Goal: Task Accomplishment & Management: Manage account settings

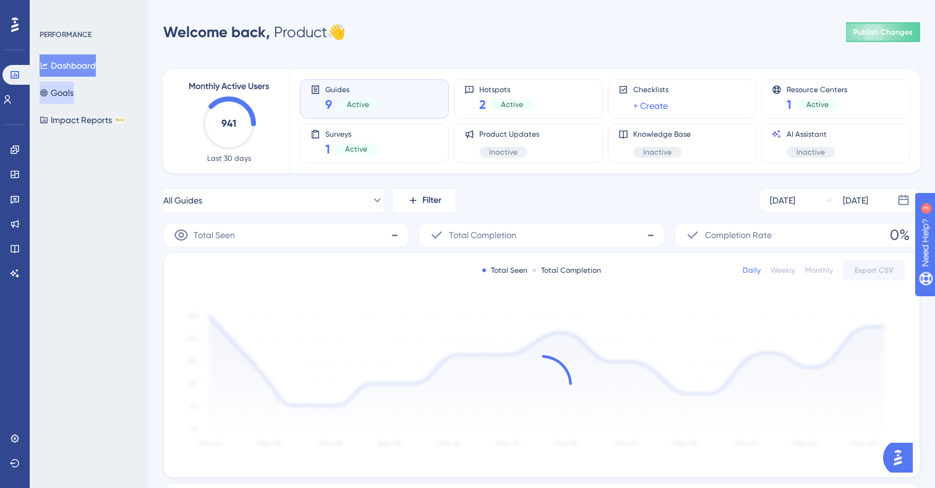
click at [69, 87] on button "Goals" at bounding box center [57, 93] width 34 height 22
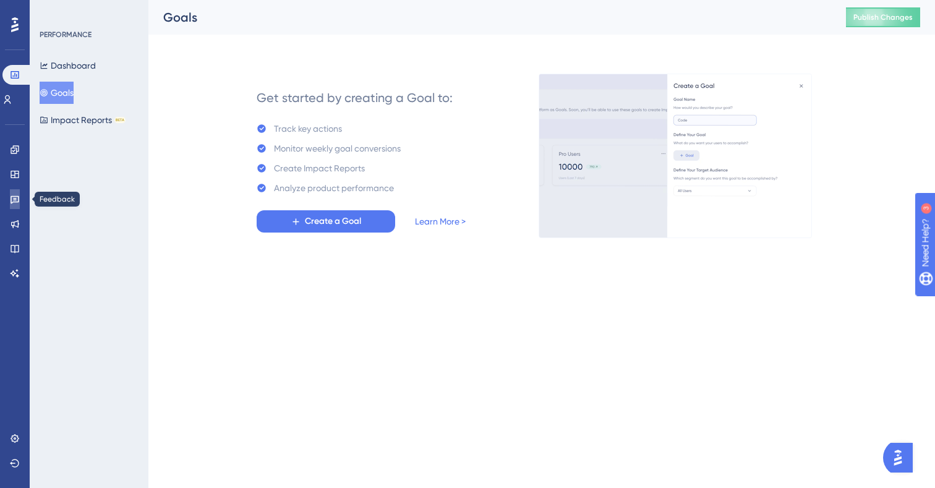
click at [19, 197] on icon at bounding box center [15, 199] width 10 height 10
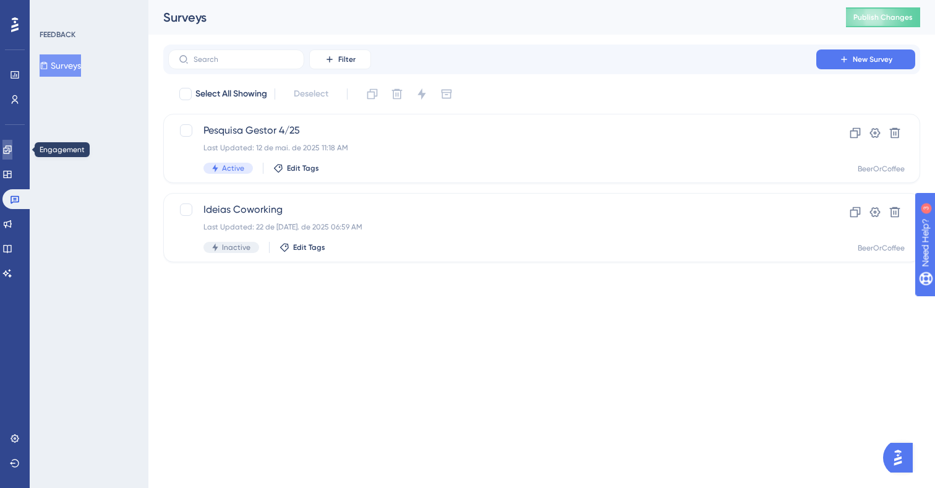
click at [11, 153] on icon at bounding box center [7, 149] width 8 height 8
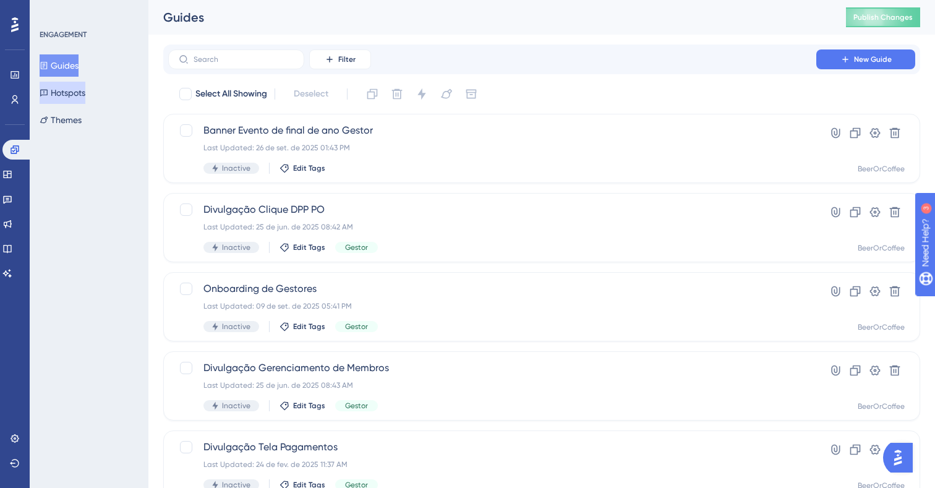
click at [61, 99] on button "Hotspots" at bounding box center [63, 93] width 46 height 22
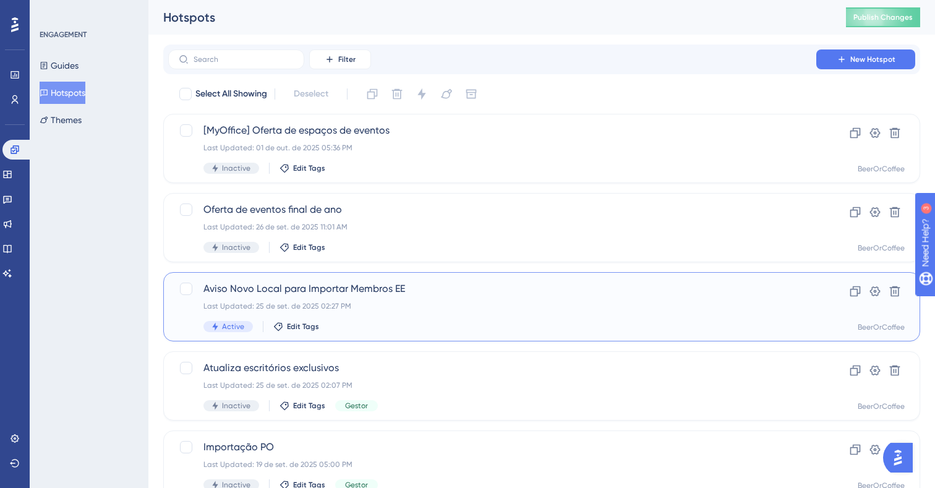
click at [362, 296] on div "Aviso Novo Local para Importar Membros EE Last Updated: 25 de set. de 2025 02:2…" at bounding box center [491, 306] width 577 height 51
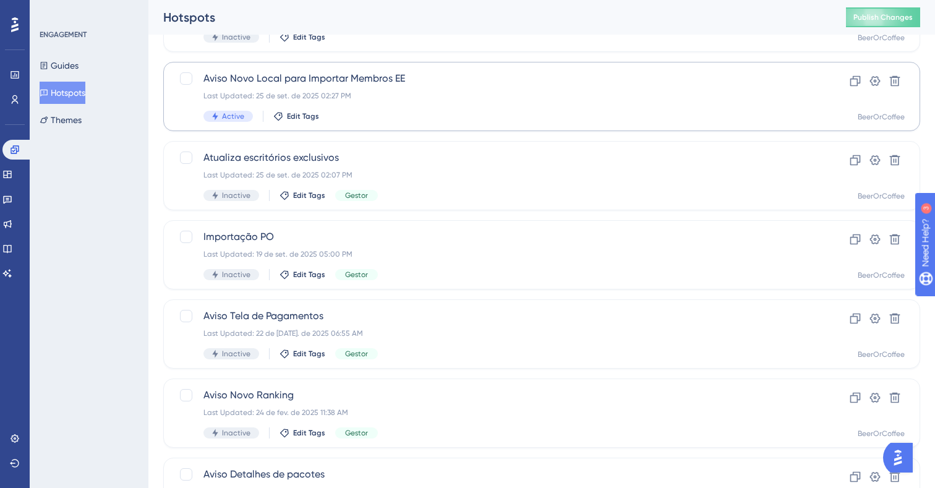
scroll to position [240, 0]
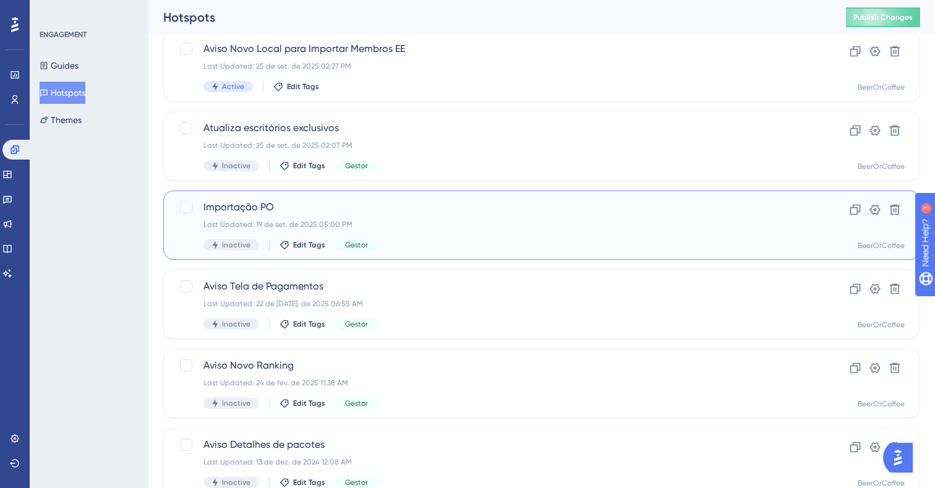
click at [358, 225] on div "Last Updated: 19 de set. de 2025 05:00 PM" at bounding box center [491, 224] width 577 height 10
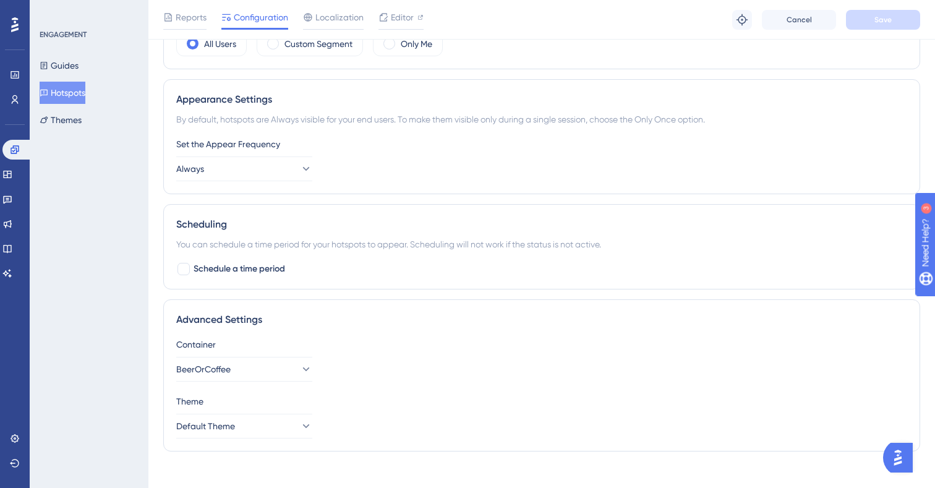
scroll to position [462, 0]
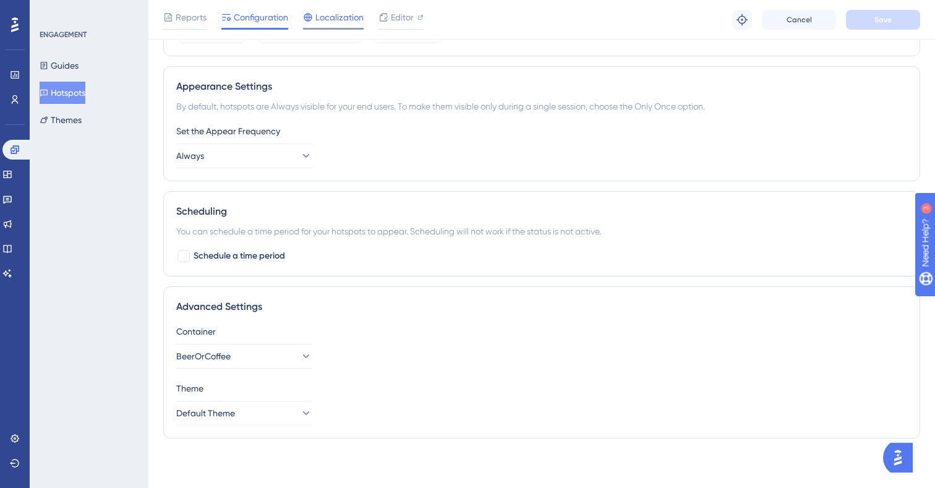
click at [335, 21] on span "Localization" at bounding box center [339, 17] width 48 height 15
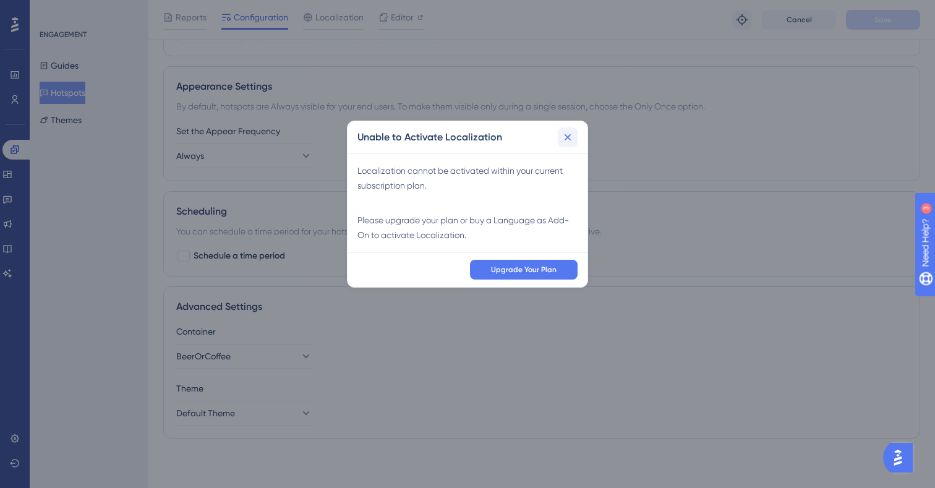
click at [568, 130] on button at bounding box center [568, 137] width 20 height 20
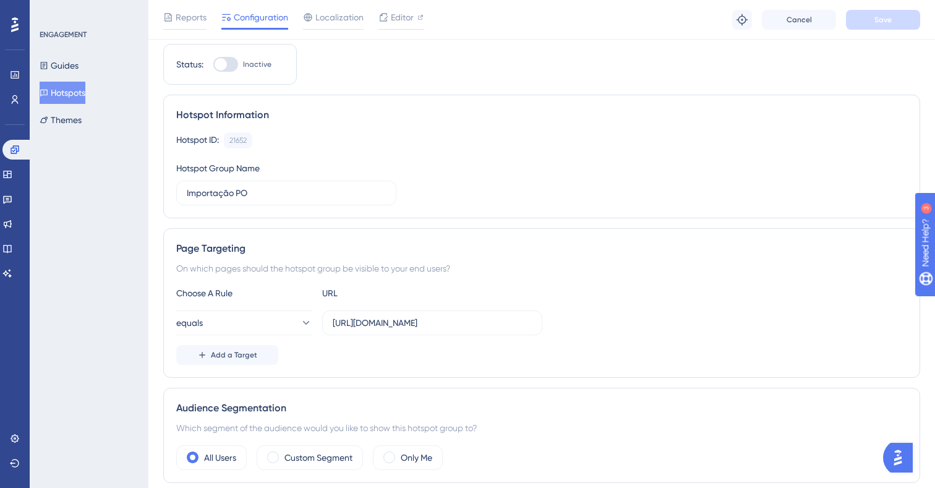
scroll to position [0, 0]
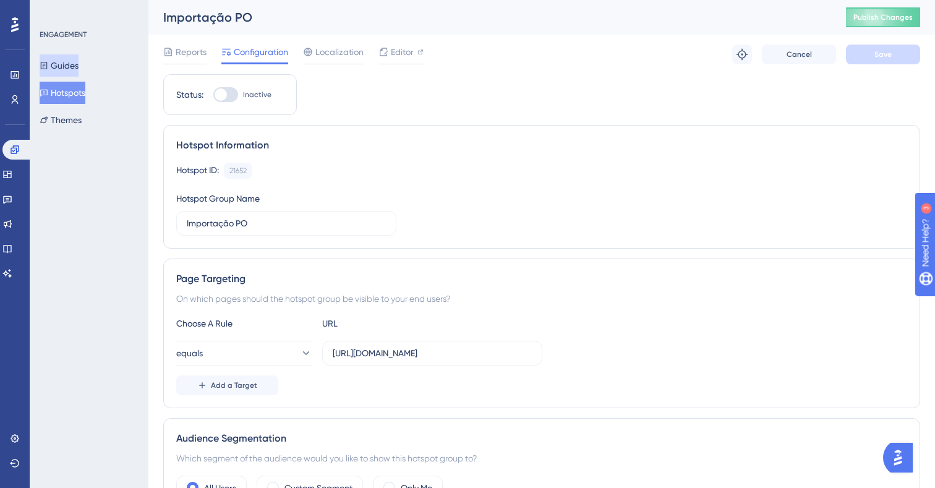
click at [79, 66] on button "Guides" at bounding box center [59, 65] width 39 height 22
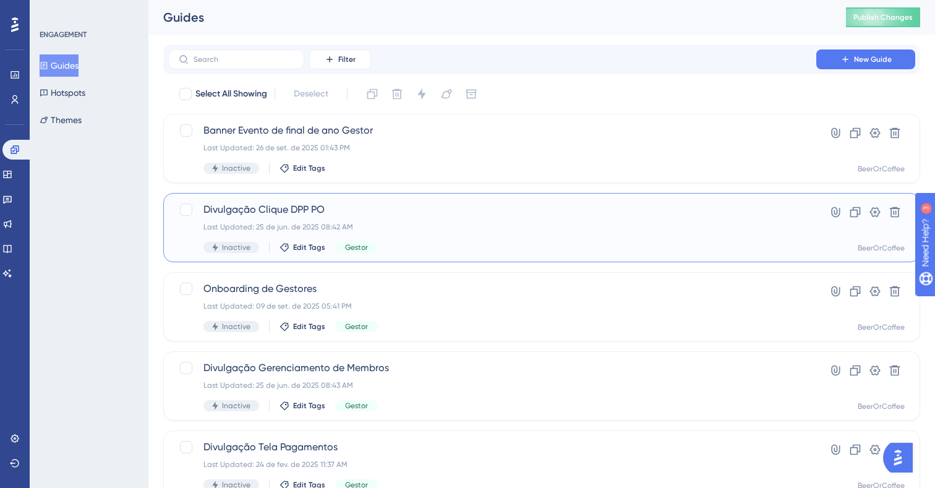
click at [433, 216] on span "Divulgação Clique DPP PO" at bounding box center [491, 209] width 577 height 15
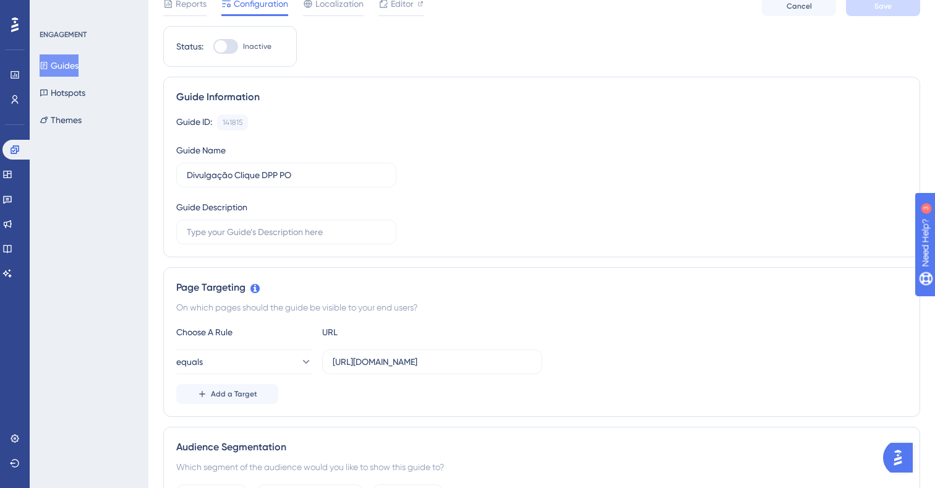
scroll to position [4, 0]
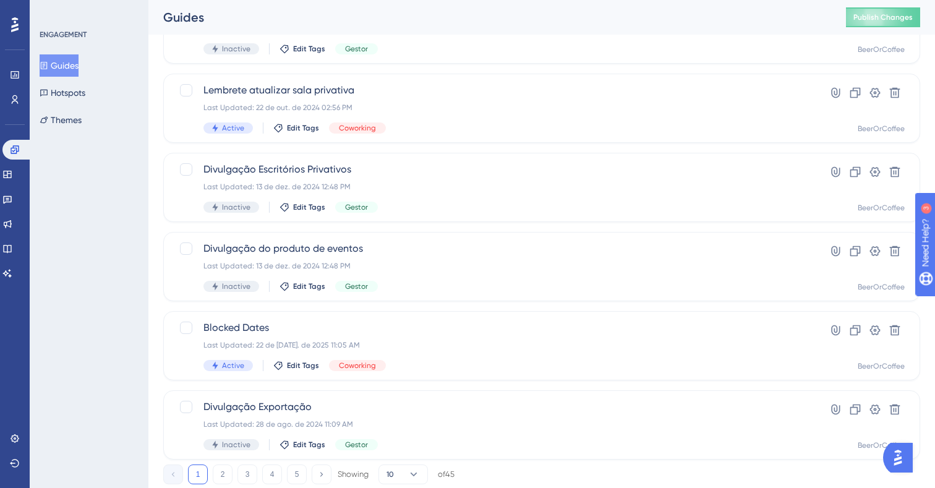
scroll to position [432, 0]
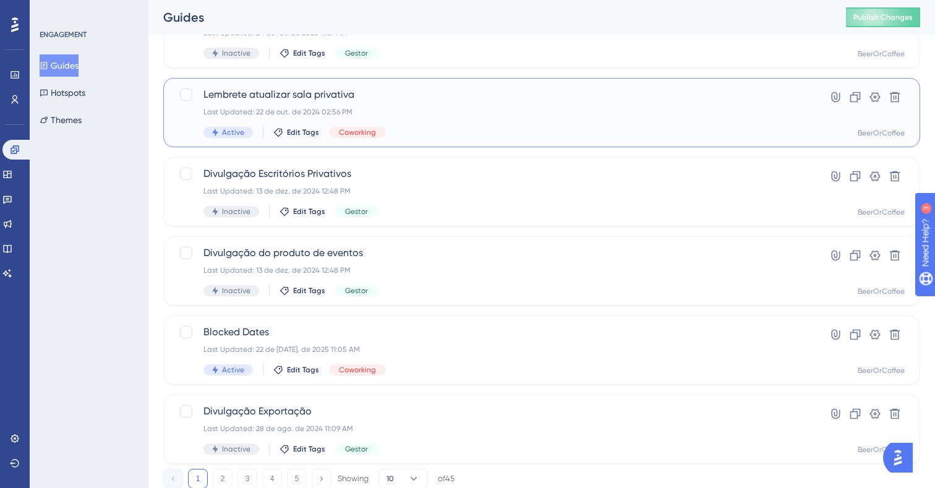
click at [463, 114] on div "Last Updated: 22 de out. de 2024 02:56 PM" at bounding box center [491, 112] width 577 height 10
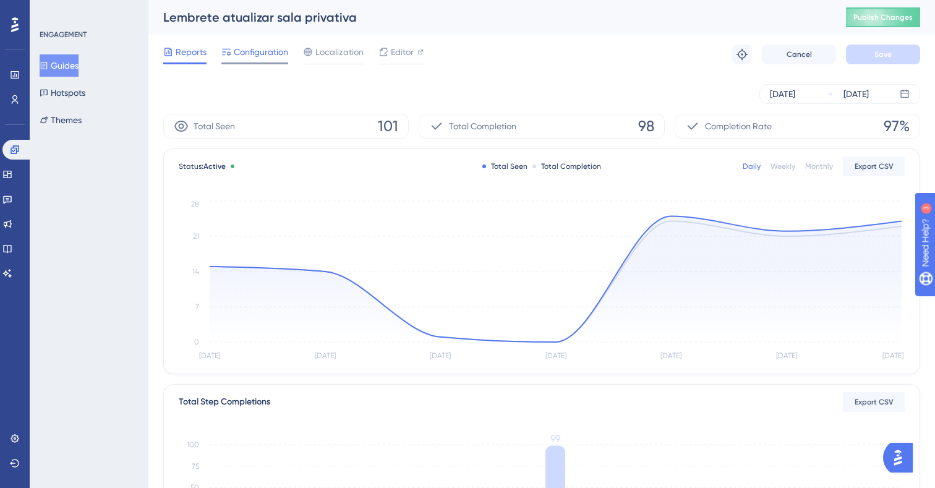
click at [266, 51] on span "Configuration" at bounding box center [261, 52] width 54 height 15
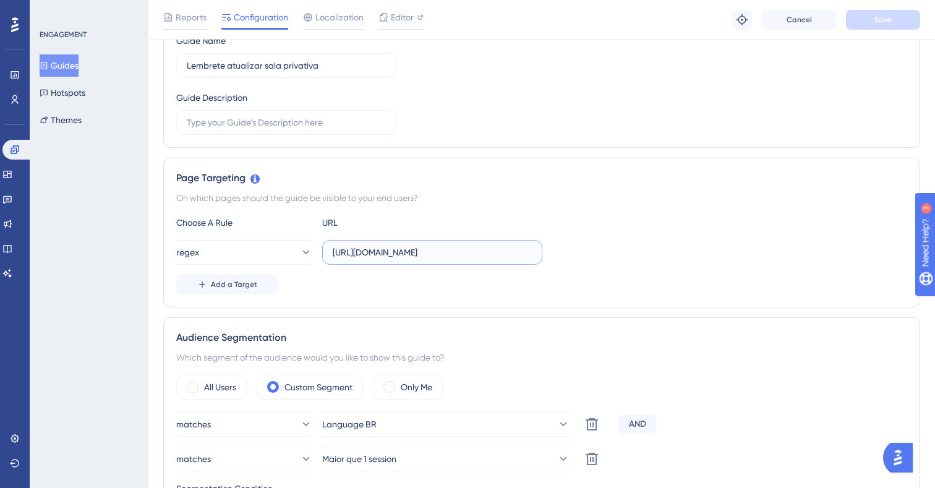
scroll to position [0, 1]
drag, startPoint x: 483, startPoint y: 252, endPoint x: 579, endPoint y: 252, distance: 95.8
click at [579, 252] on div "regex https://myspaces.woba.com.br/my-coworking#/*" at bounding box center [541, 252] width 731 height 25
